Goal: Navigation & Orientation: Find specific page/section

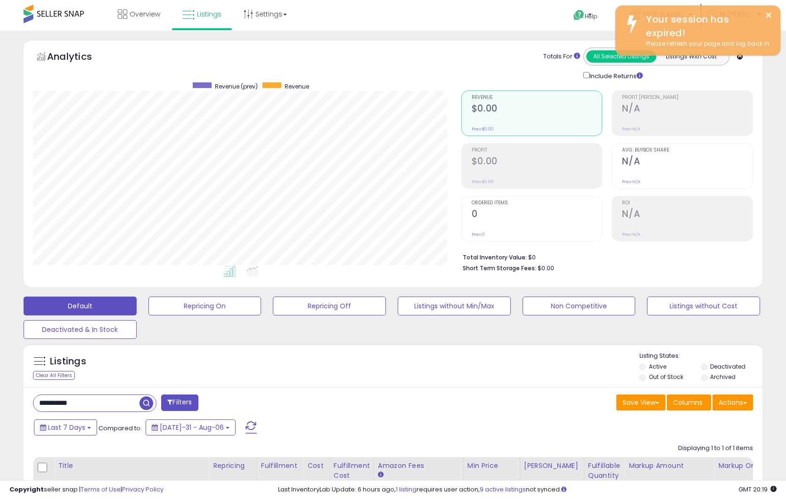
click at [135, 14] on span "Overview" at bounding box center [145, 13] width 31 height 9
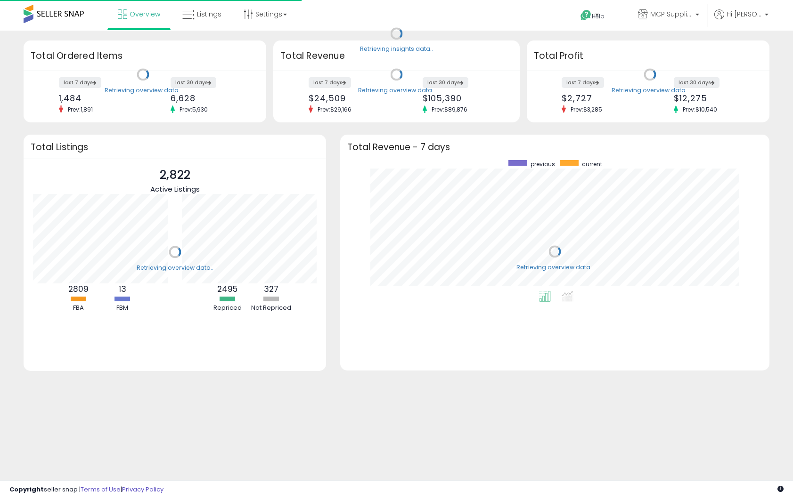
scroll to position [131, 410]
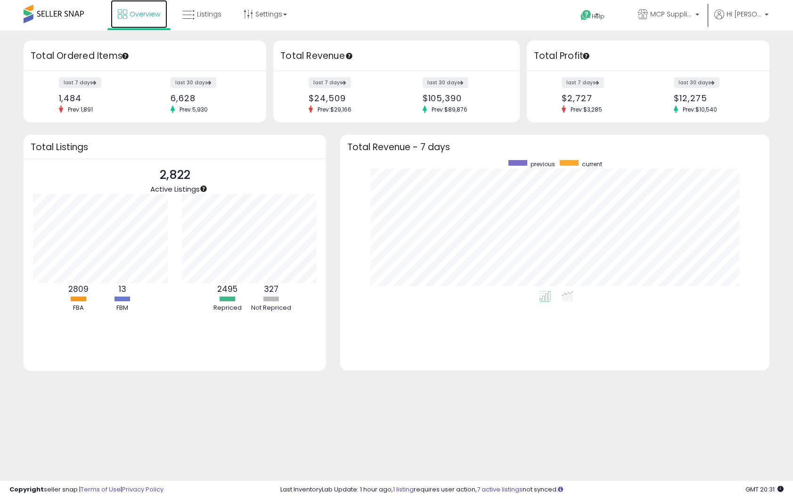
click at [131, 17] on span "Overview" at bounding box center [145, 13] width 31 height 9
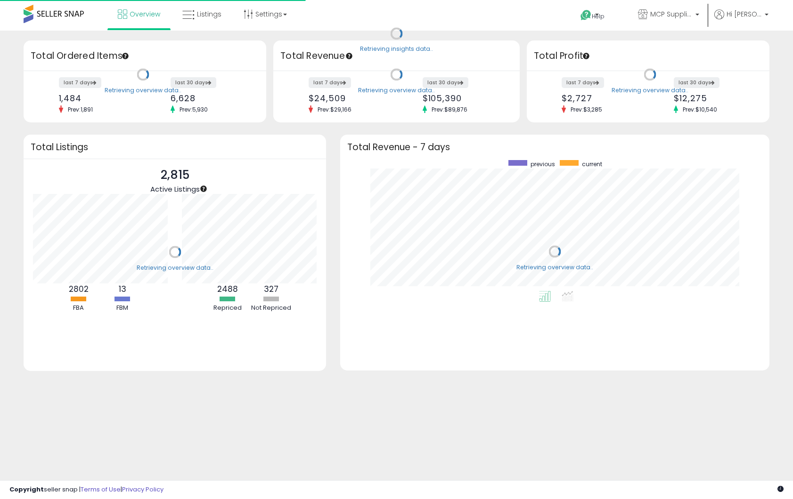
scroll to position [131, 410]
